Goal: Connect with others: Connect with others

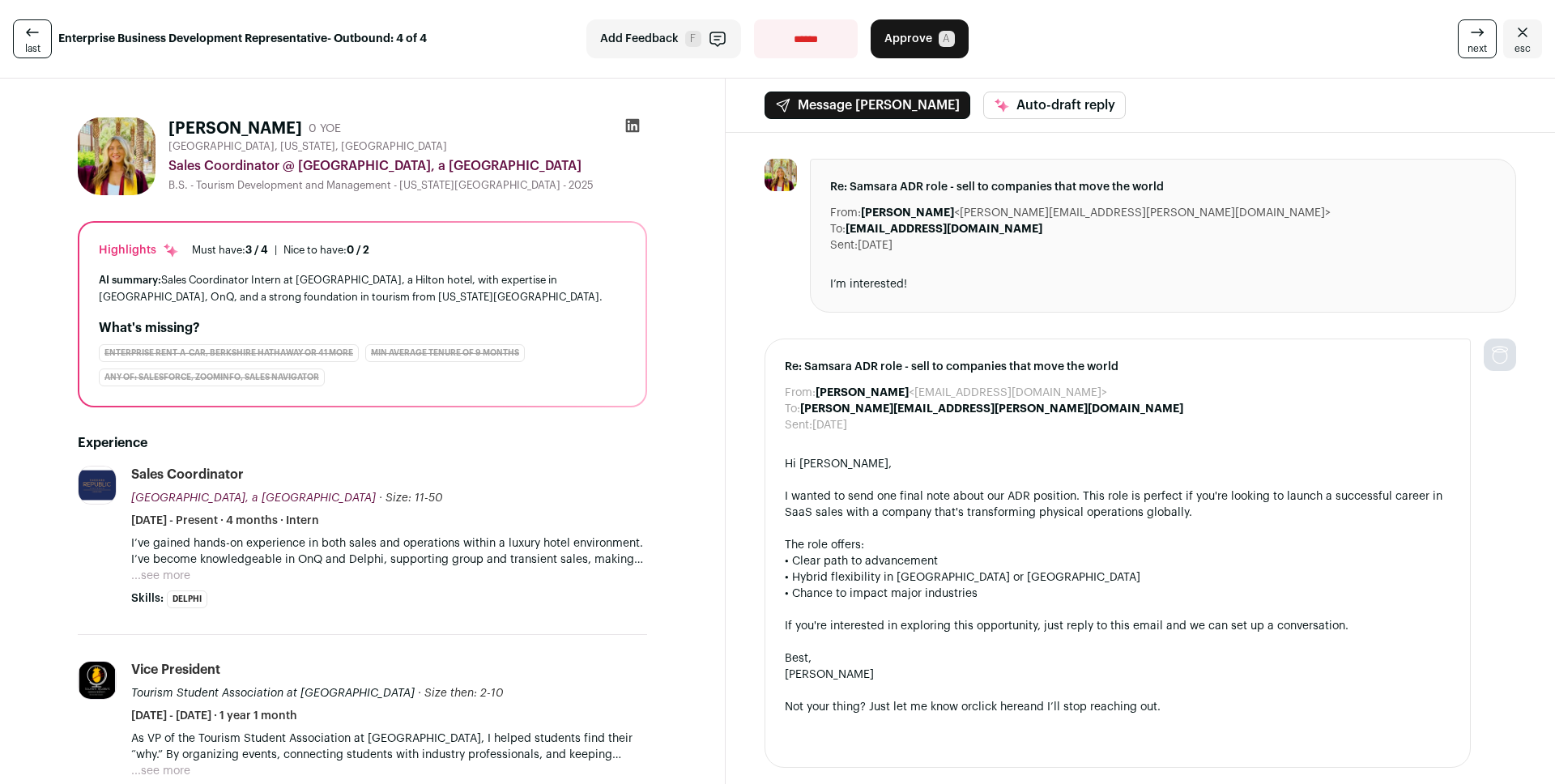
click at [619, 157] on div "Sales Coordinator @ Caesars Republic Scottsdale, a Hilton Hotel" at bounding box center [408, 166] width 479 height 19
click at [632, 125] on icon at bounding box center [633, 125] width 17 height 17
click at [608, 151] on div "[GEOGRAPHIC_DATA], [US_STATE], [GEOGRAPHIC_DATA]" at bounding box center [408, 146] width 479 height 13
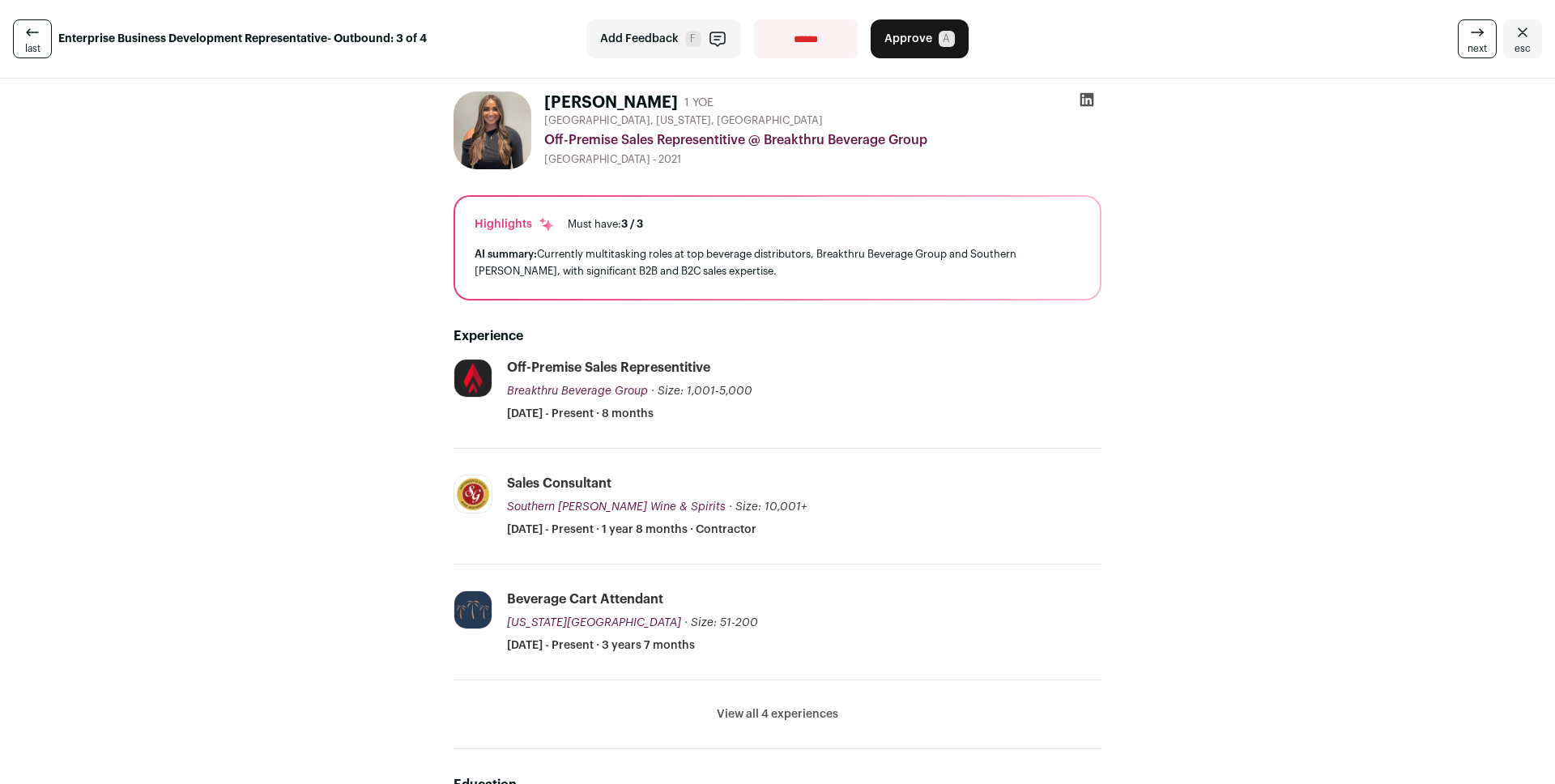
click at [1091, 102] on icon at bounding box center [1087, 99] width 17 height 17
